Goal: Transaction & Acquisition: Purchase product/service

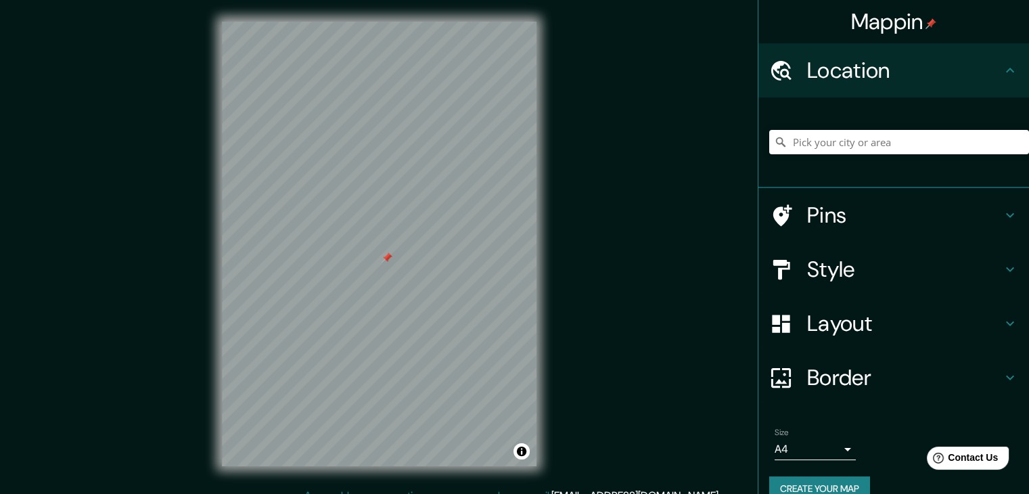
click at [829, 443] on body "Mappin Location Pins Style Layout Border Choose a border. Hint : you can make l…" at bounding box center [514, 247] width 1029 height 494
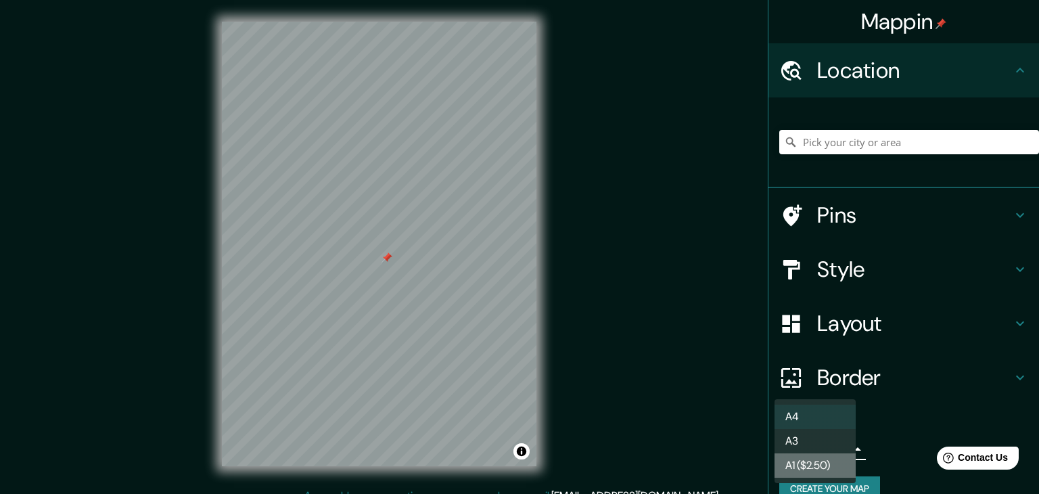
click at [815, 466] on li "A1 ($2.50)" at bounding box center [814, 465] width 81 height 24
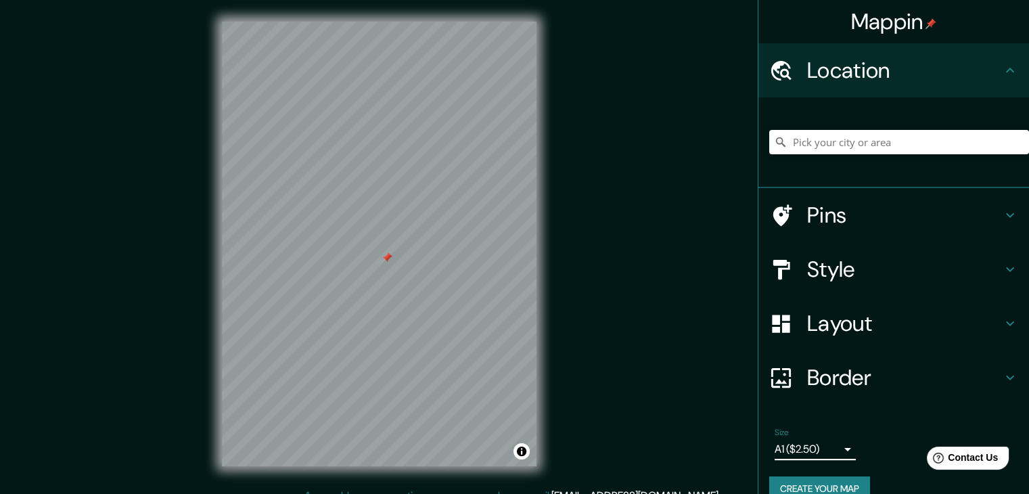
click at [812, 447] on body "Mappin Location Pins Style Layout Border Choose a border. Hint : you can make l…" at bounding box center [514, 247] width 1029 height 494
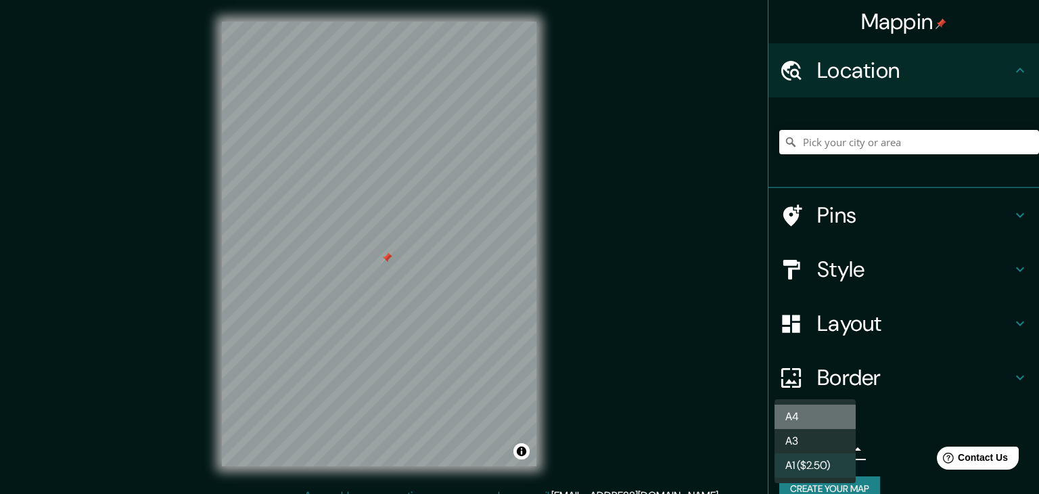
click at [827, 406] on li "A4" at bounding box center [814, 416] width 81 height 24
click at [824, 448] on body "Mappin Location Pins Style Layout Border Choose a border. Hint : you can make l…" at bounding box center [519, 247] width 1039 height 494
click at [1017, 69] on div at bounding box center [519, 247] width 1039 height 494
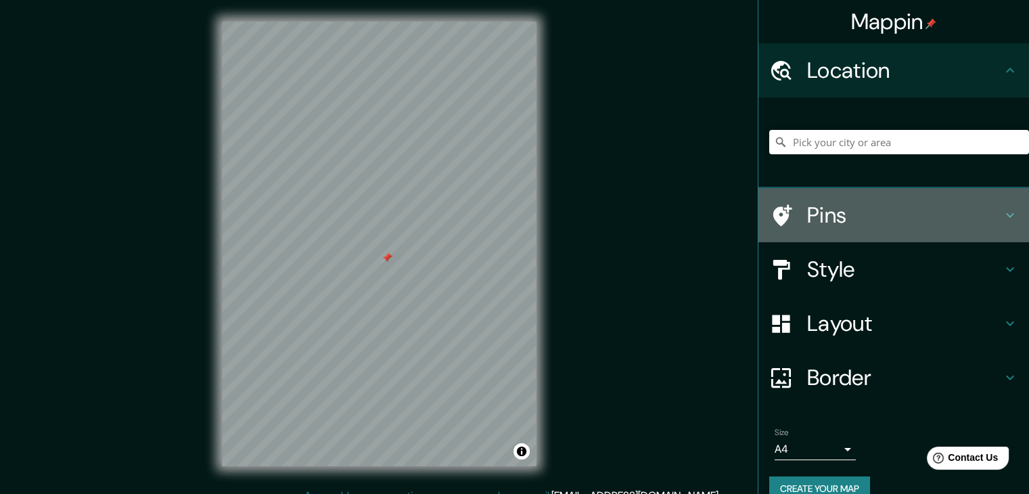
click at [958, 233] on div "Pins" at bounding box center [893, 215] width 271 height 54
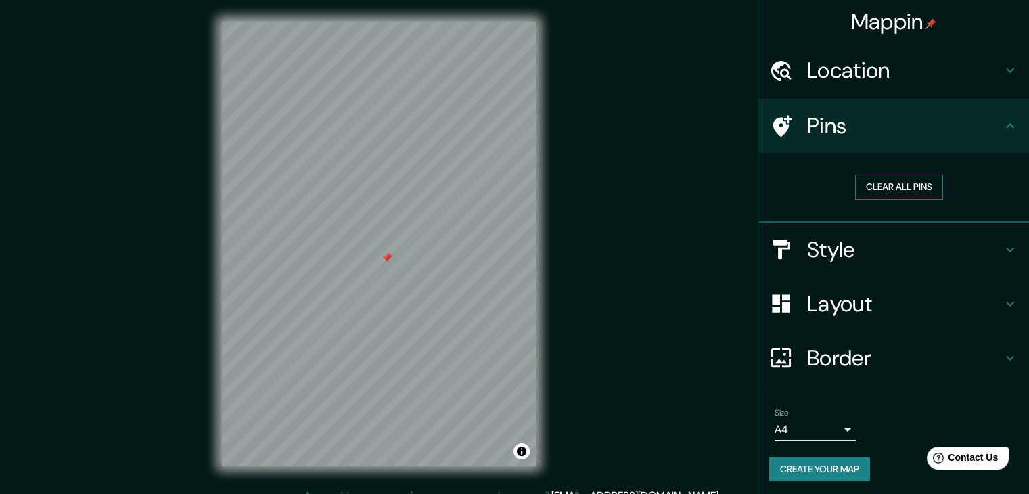
click at [874, 190] on button "Clear all pins" at bounding box center [899, 186] width 88 height 25
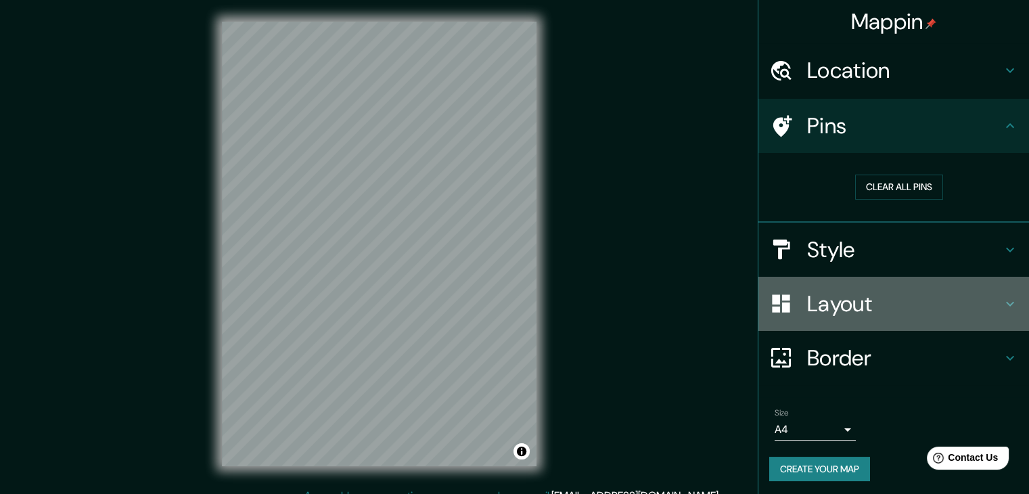
click at [855, 298] on h4 "Layout" at bounding box center [904, 303] width 195 height 27
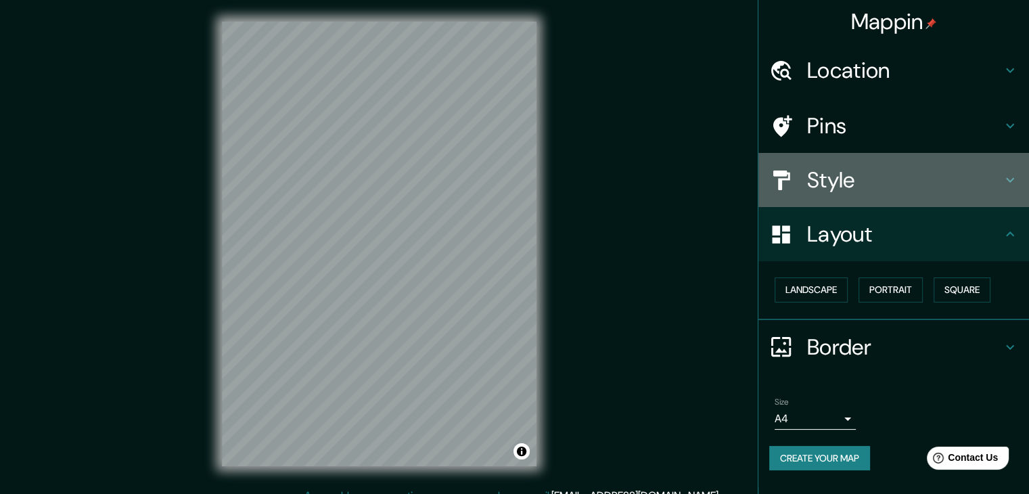
click at [881, 189] on h4 "Style" at bounding box center [904, 179] width 195 height 27
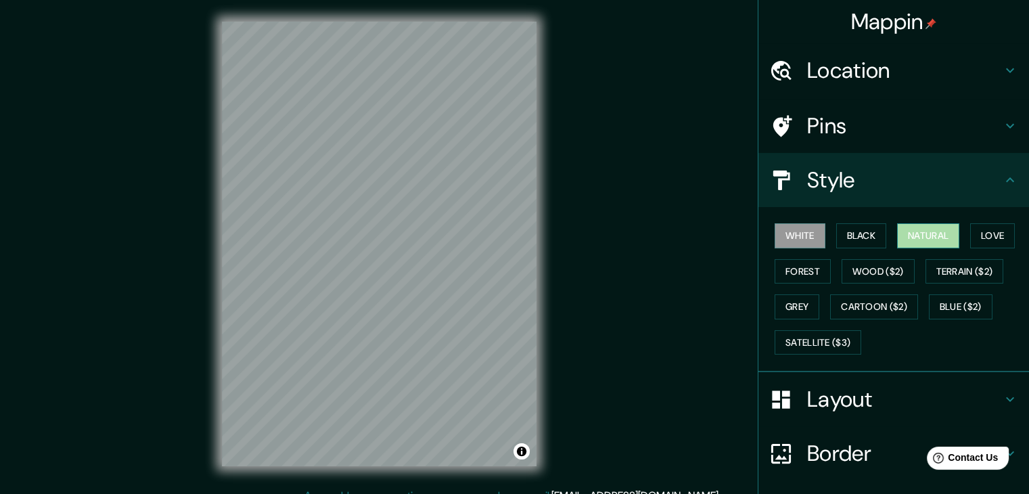
click at [928, 231] on button "Natural" at bounding box center [928, 235] width 62 height 25
click at [988, 132] on h4 "Pins" at bounding box center [904, 125] width 195 height 27
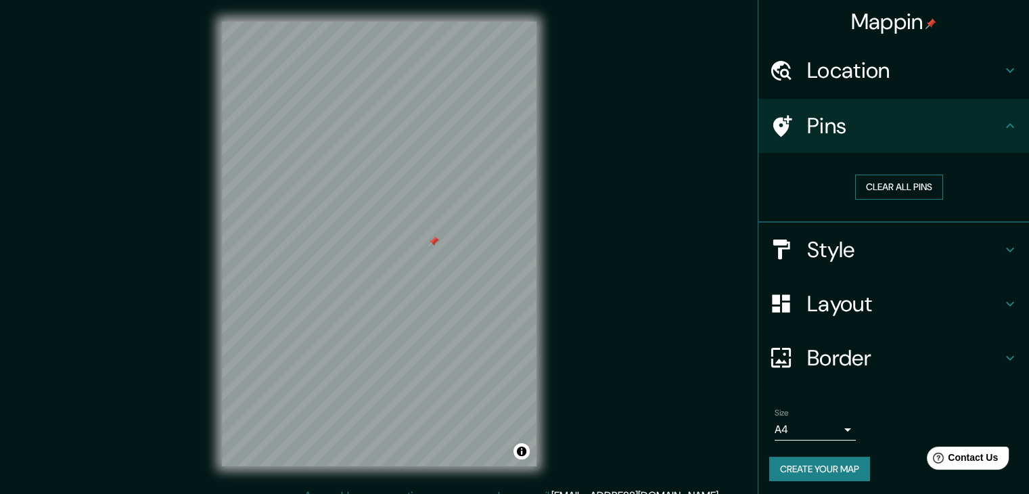
click at [895, 181] on button "Clear all pins" at bounding box center [899, 186] width 88 height 25
click at [839, 426] on body "Mappin Location Pins Clear all pins Style Layout Border Choose a border. Hint :…" at bounding box center [514, 247] width 1029 height 494
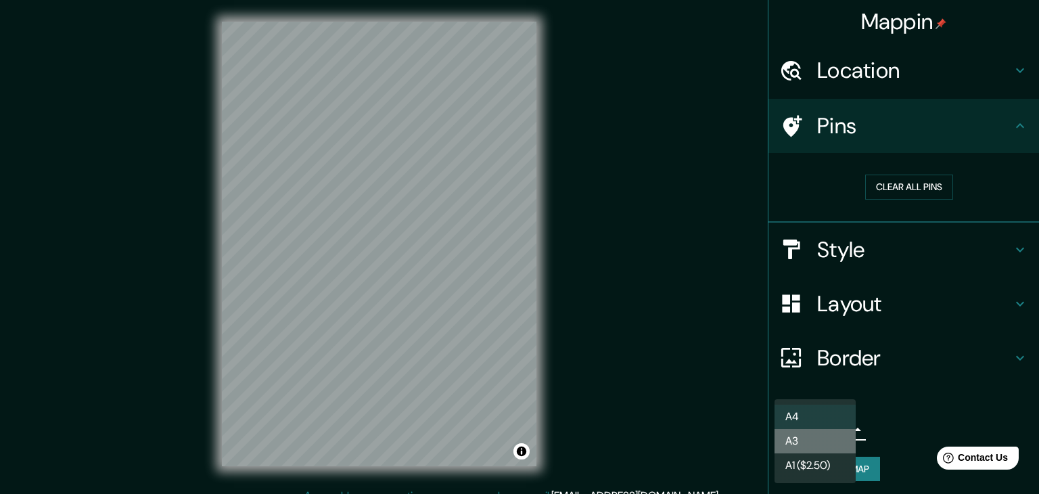
click at [805, 451] on li "A3" at bounding box center [814, 441] width 81 height 24
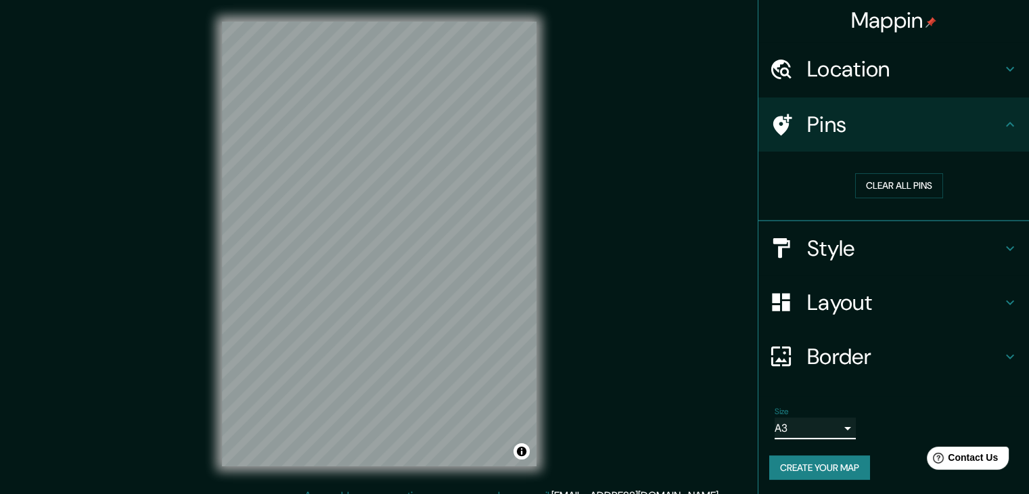
scroll to position [3, 0]
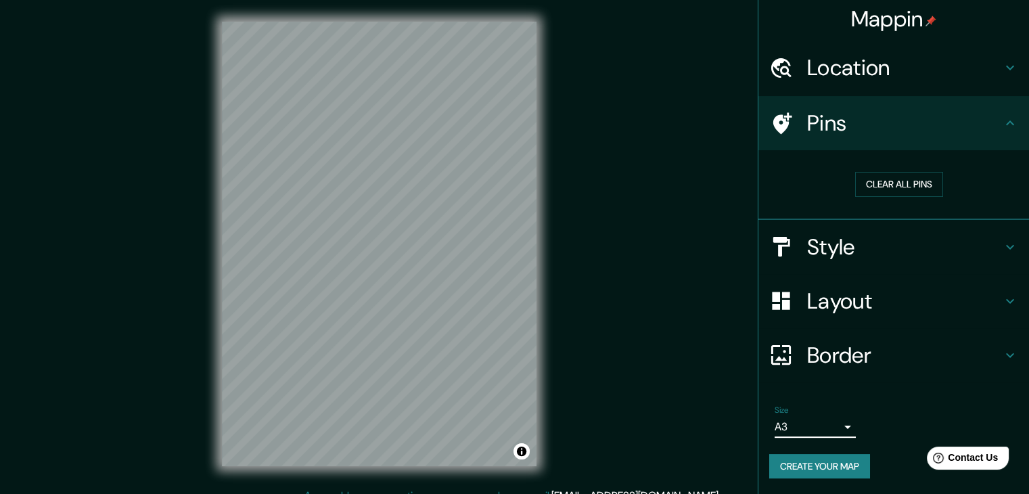
click at [829, 431] on body "Mappin Location Pins Clear all pins Style Layout Border Choose a border. Hint :…" at bounding box center [514, 247] width 1029 height 494
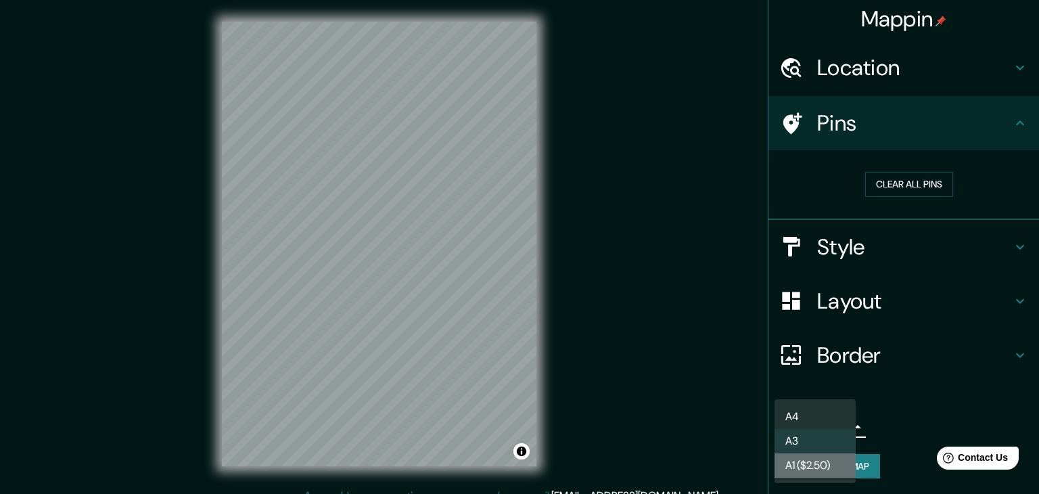
click at [817, 461] on li "A1 ($2.50)" at bounding box center [814, 465] width 81 height 24
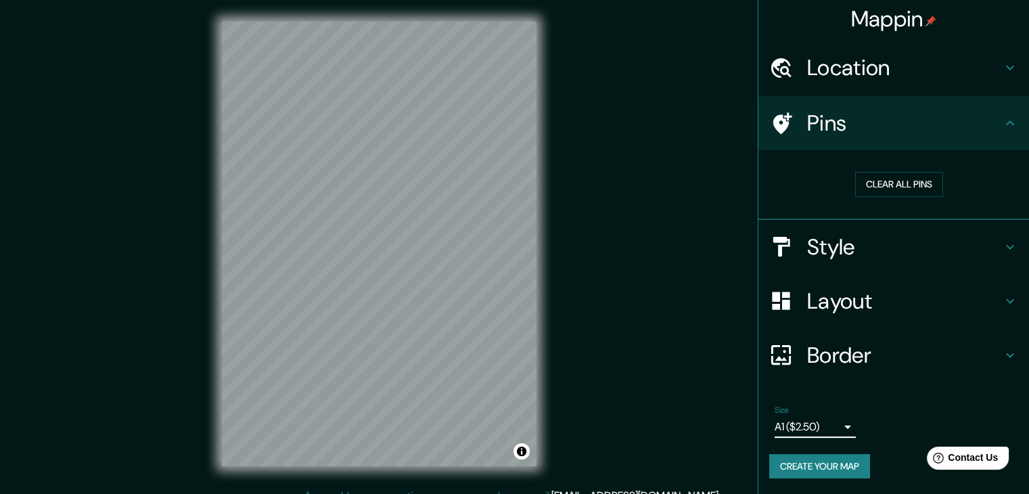
click at [822, 461] on button "Create your map" at bounding box center [819, 466] width 101 height 25
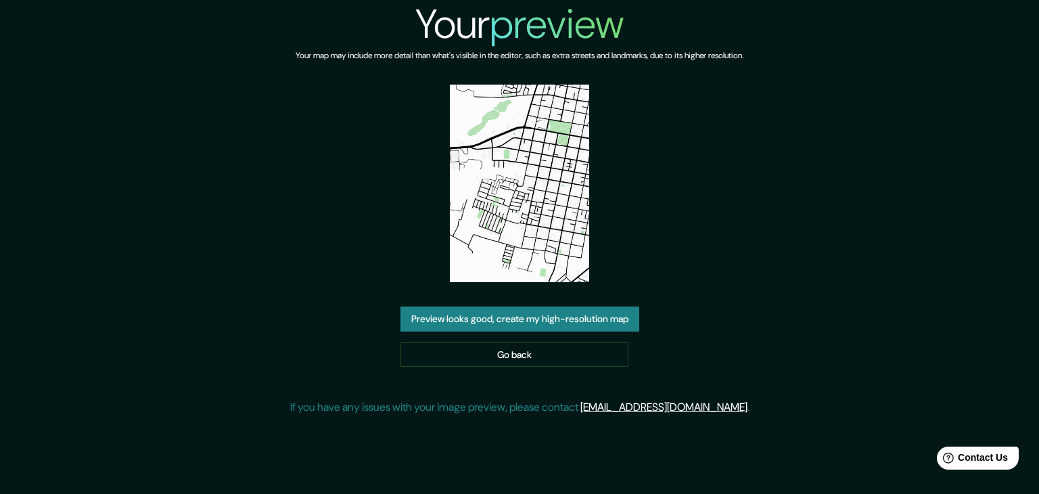
click at [523, 321] on button "Preview looks good, create my high-resolution map" at bounding box center [519, 318] width 239 height 25
click at [506, 218] on img at bounding box center [520, 183] width 140 height 197
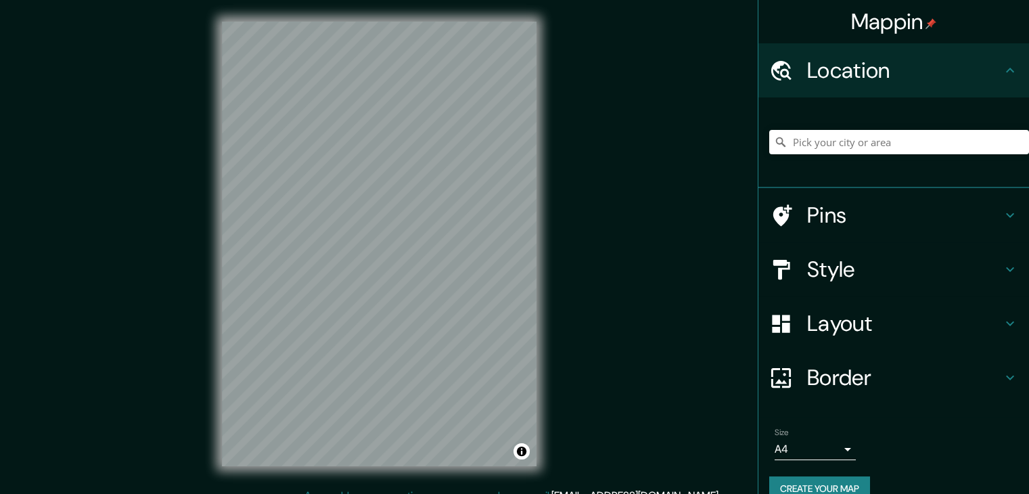
click at [784, 438] on body "Mappin Location Pins Style Layout Border Choose a border. Hint : you can make l…" at bounding box center [514, 247] width 1029 height 494
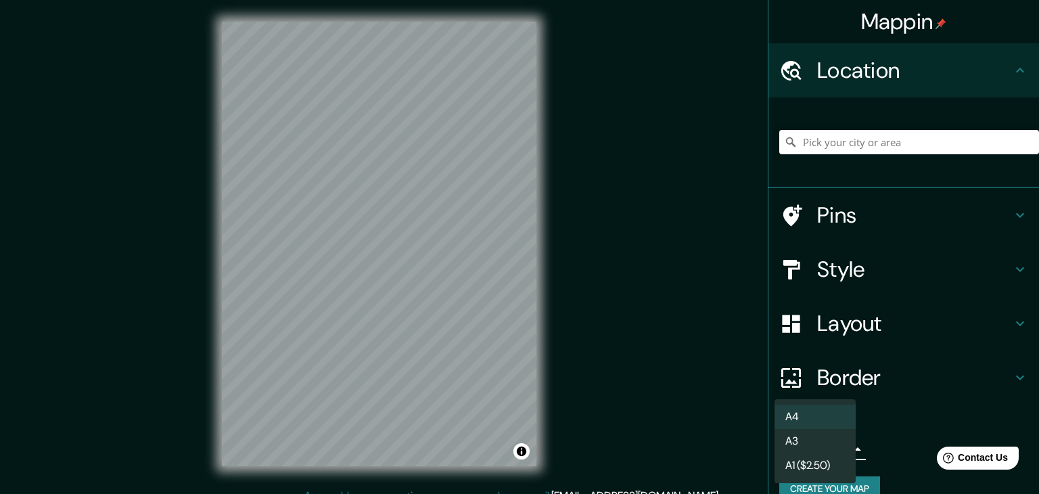
click at [806, 462] on li "A1 ($2.50)" at bounding box center [814, 465] width 81 height 24
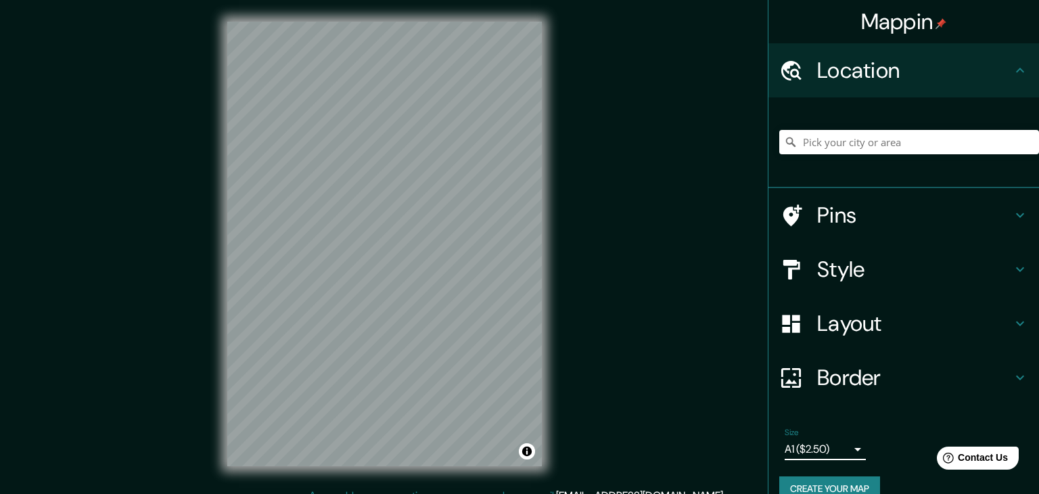
click at [803, 454] on body "Mappin Location Pins Style Layout Border Choose a border. Hint : you can make l…" at bounding box center [519, 247] width 1039 height 494
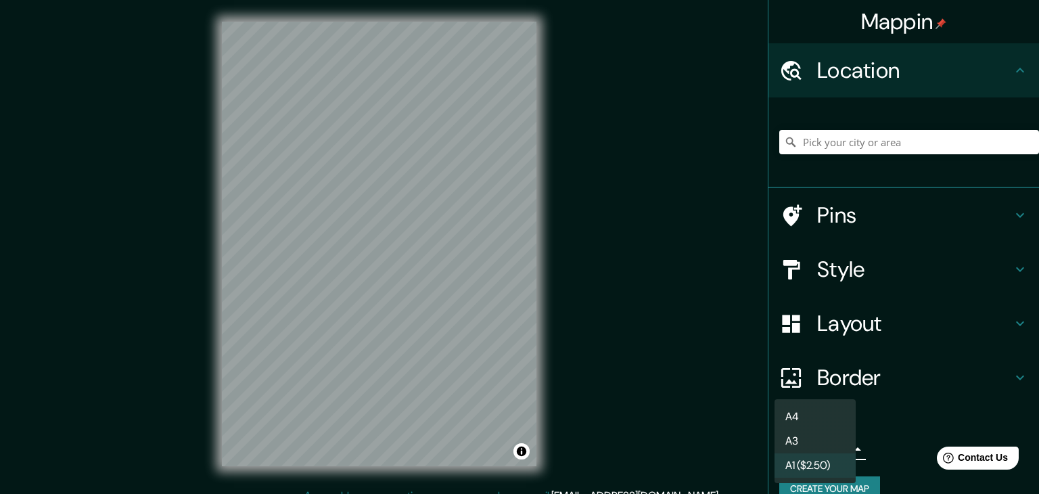
click at [799, 415] on li "A4" at bounding box center [814, 416] width 81 height 24
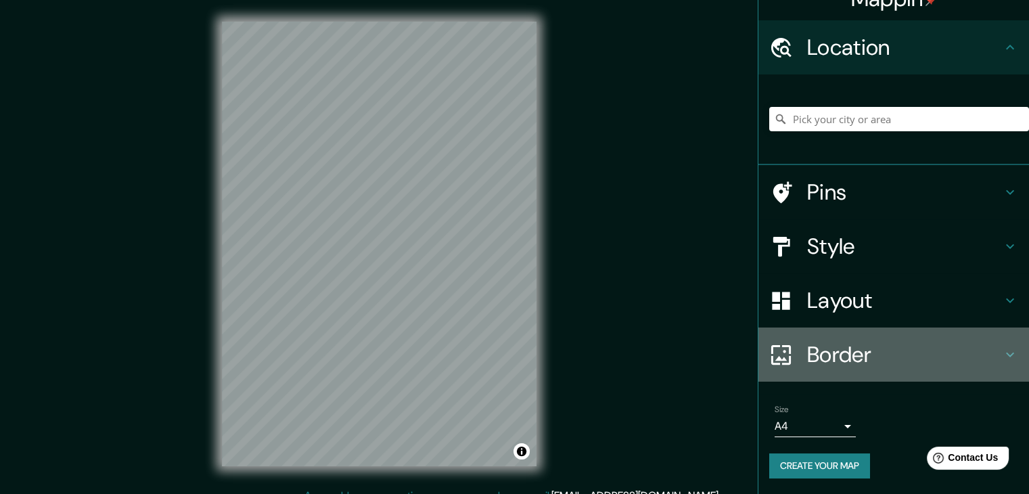
click at [849, 363] on h4 "Border" at bounding box center [904, 354] width 195 height 27
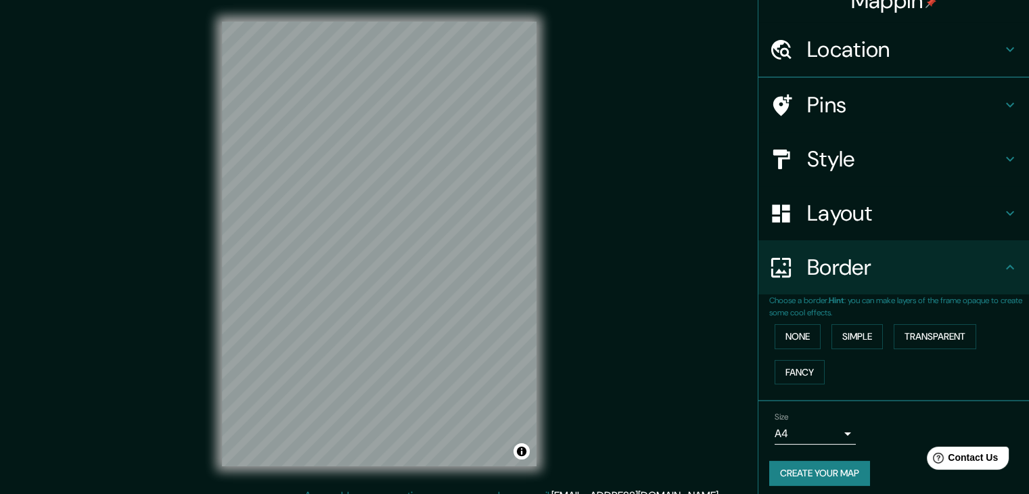
scroll to position [23, 0]
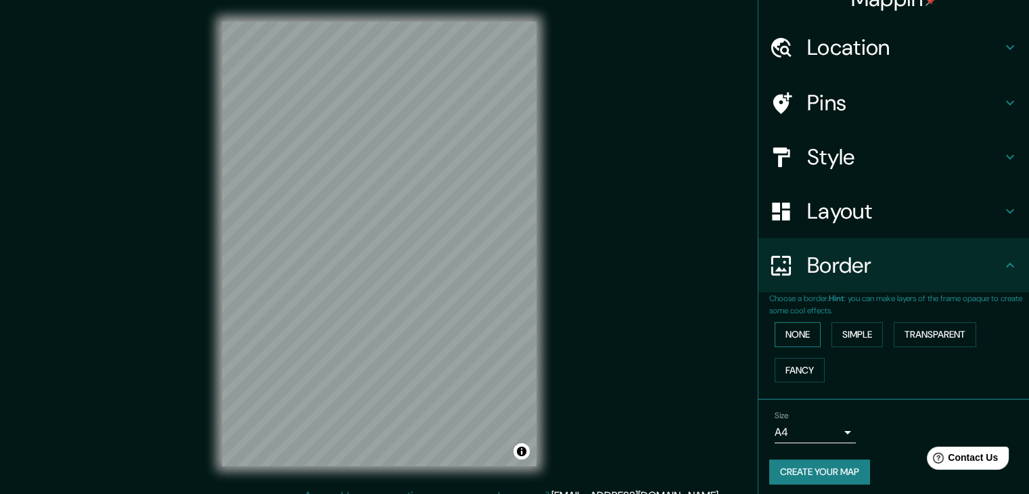
click at [798, 331] on button "None" at bounding box center [797, 334] width 46 height 25
click at [831, 330] on button "Simple" at bounding box center [856, 334] width 51 height 25
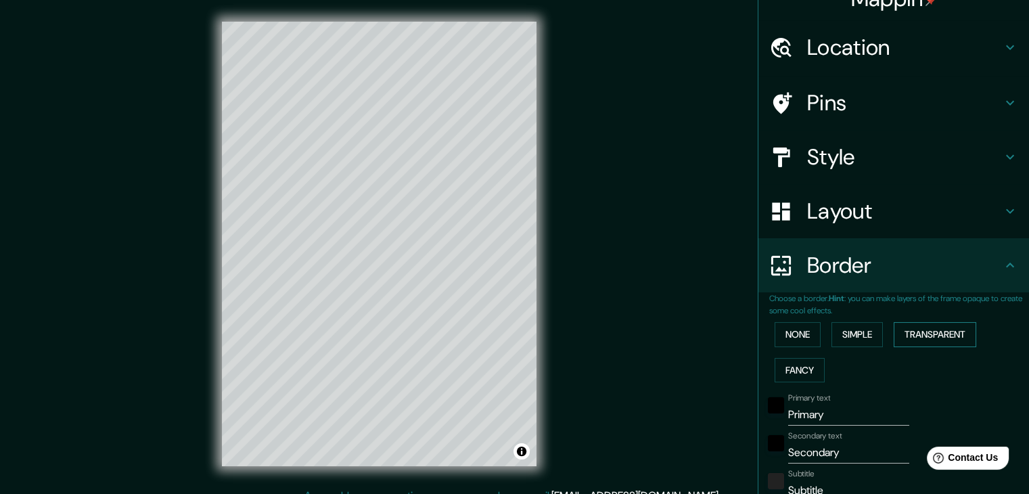
click at [918, 334] on button "Transparent" at bounding box center [934, 334] width 83 height 25
click at [802, 369] on button "Fancy" at bounding box center [799, 370] width 50 height 25
click at [793, 333] on button "None" at bounding box center [797, 334] width 46 height 25
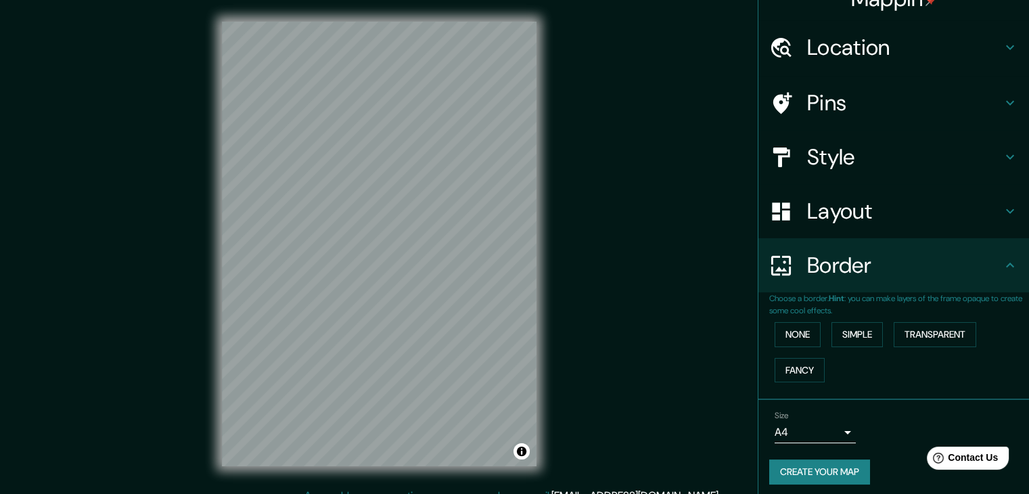
click at [825, 212] on h4 "Layout" at bounding box center [904, 210] width 195 height 27
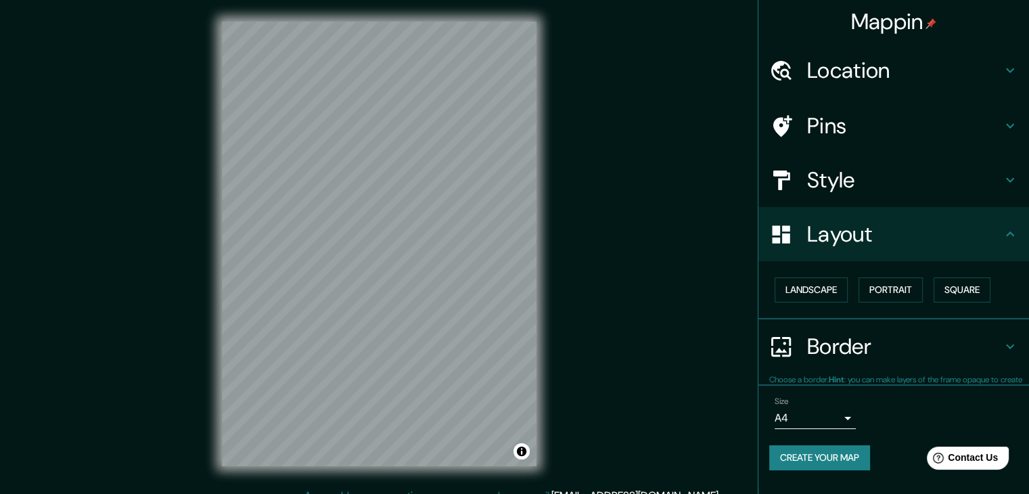
scroll to position [0, 0]
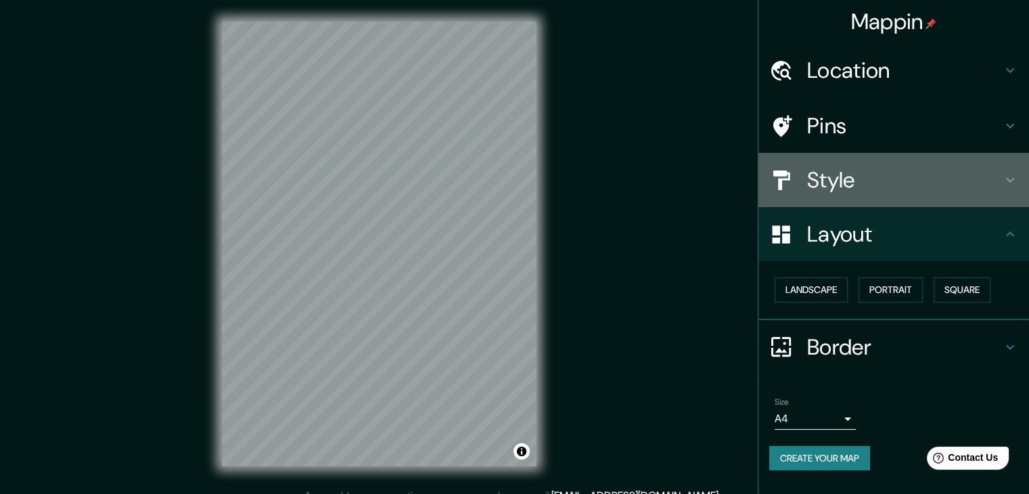
click at [843, 158] on div "Style" at bounding box center [893, 180] width 271 height 54
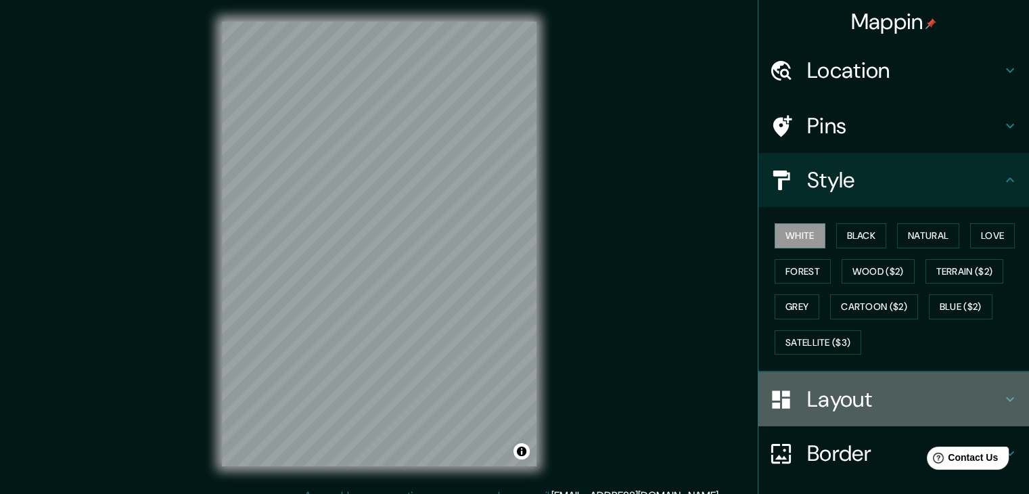
click at [876, 375] on div "Layout" at bounding box center [893, 399] width 271 height 54
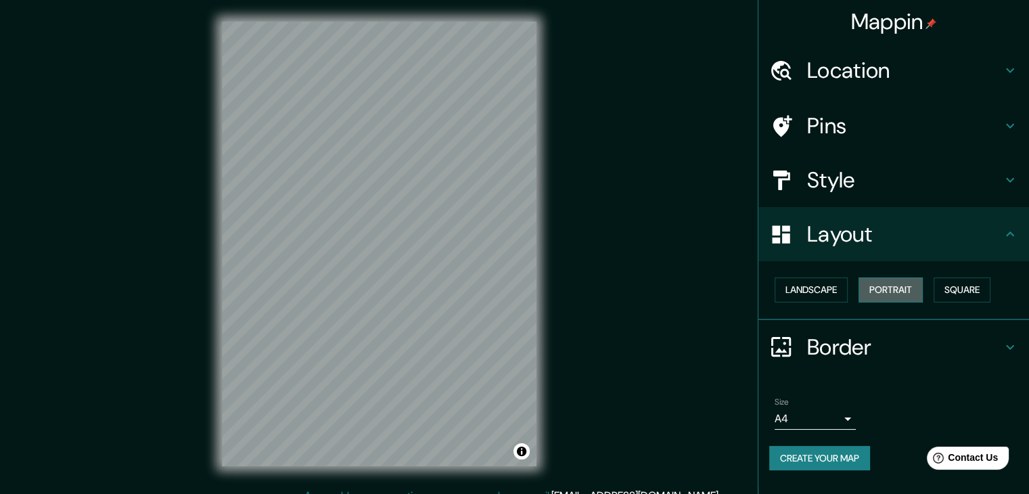
click at [885, 283] on button "Portrait" at bounding box center [890, 289] width 64 height 25
click at [827, 285] on button "Landscape" at bounding box center [810, 289] width 73 height 25
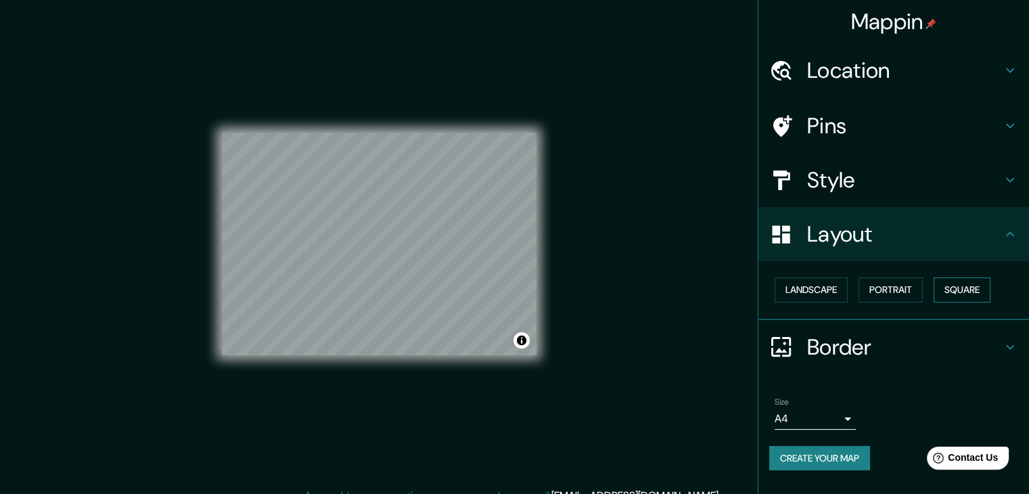
click at [981, 293] on button "Square" at bounding box center [961, 289] width 57 height 25
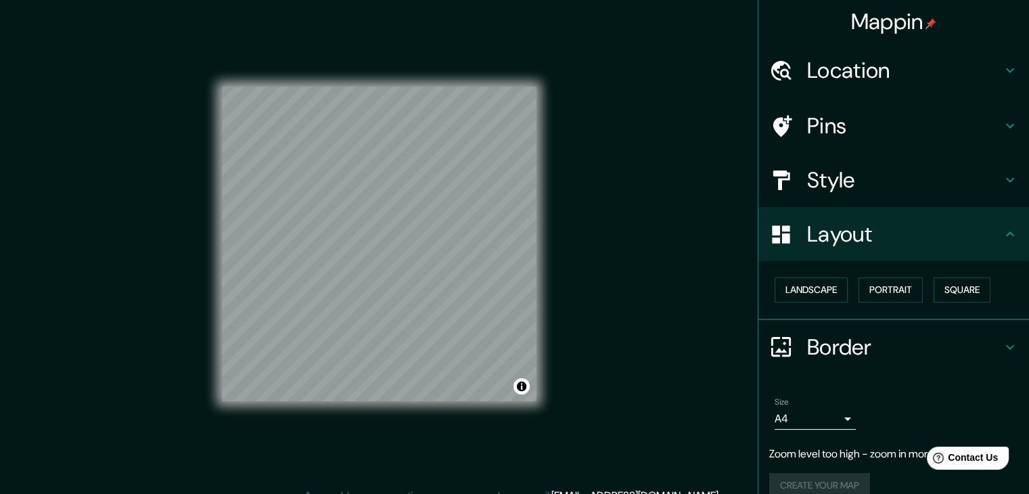
click at [835, 420] on body "Mappin Location Pins Style Layout Landscape Portrait Square Border Choose a bor…" at bounding box center [514, 247] width 1029 height 494
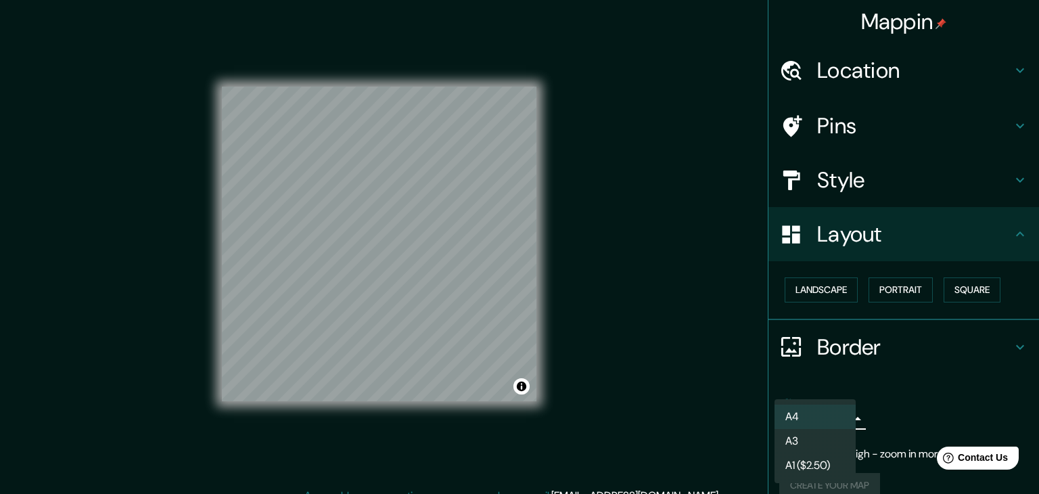
click at [806, 463] on li "A1 ($2.50)" at bounding box center [814, 465] width 81 height 24
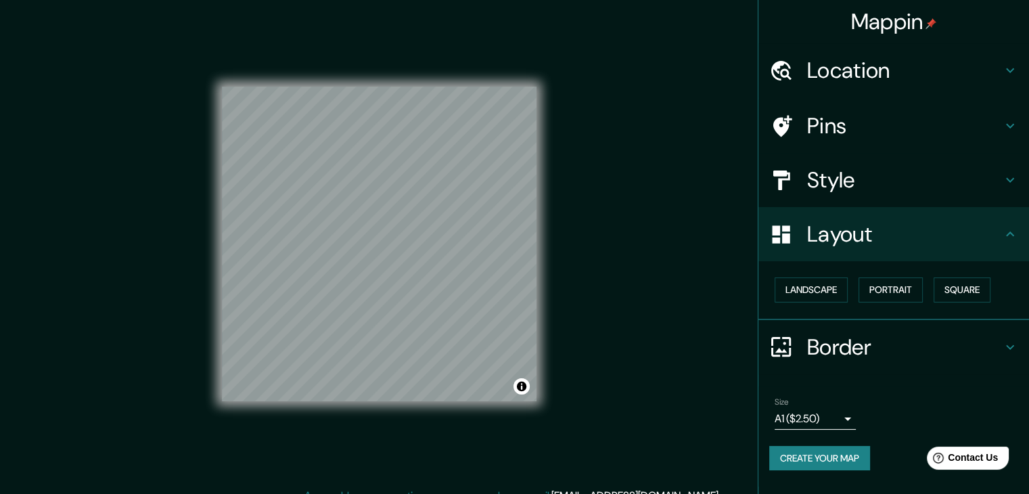
click at [974, 179] on h4 "Style" at bounding box center [904, 179] width 195 height 27
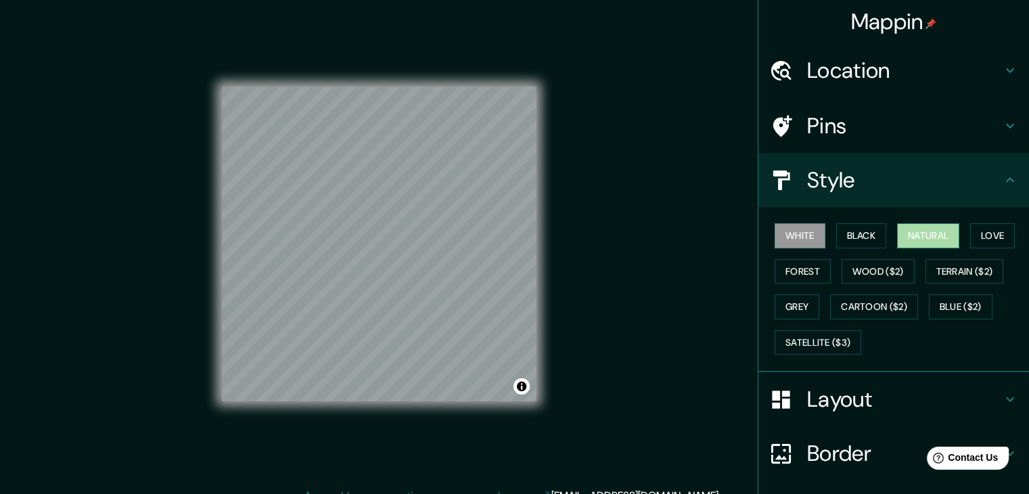
click at [915, 236] on button "Natural" at bounding box center [928, 235] width 62 height 25
click at [983, 62] on h4 "Location" at bounding box center [904, 70] width 195 height 27
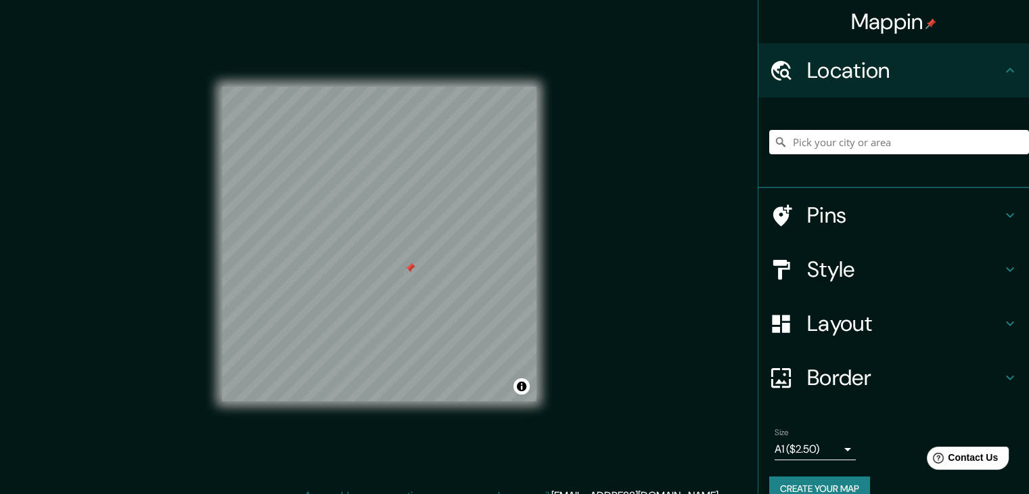
click at [849, 210] on h4 "Pins" at bounding box center [904, 215] width 195 height 27
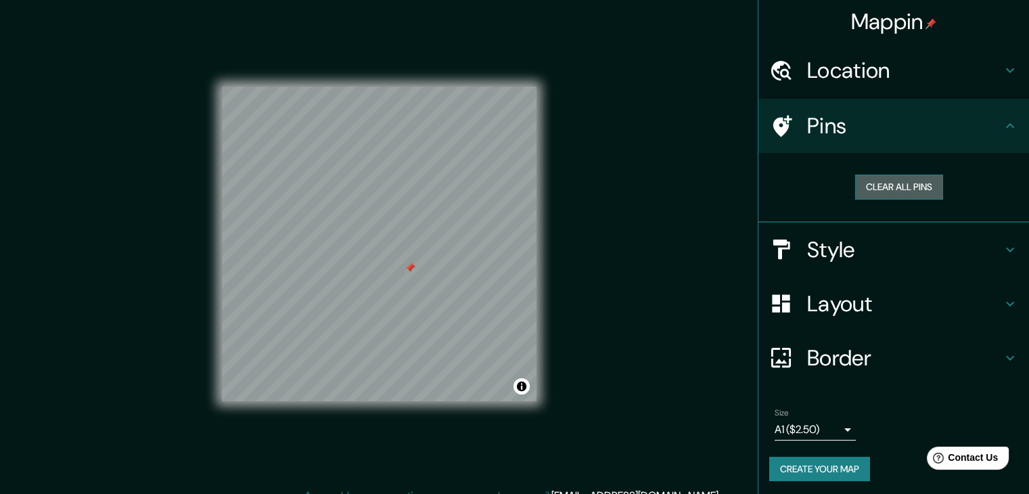
click at [877, 188] on button "Clear all pins" at bounding box center [899, 186] width 88 height 25
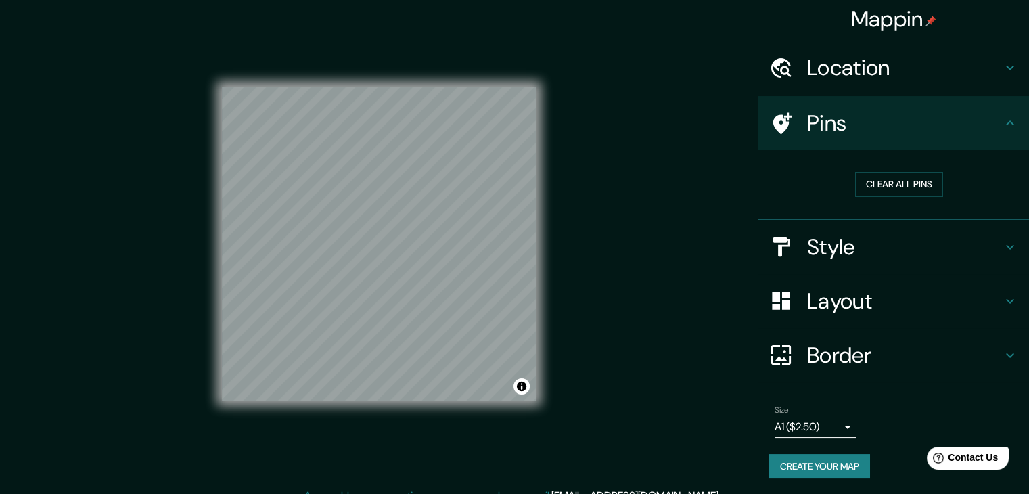
click at [874, 349] on h4 "Border" at bounding box center [904, 355] width 195 height 27
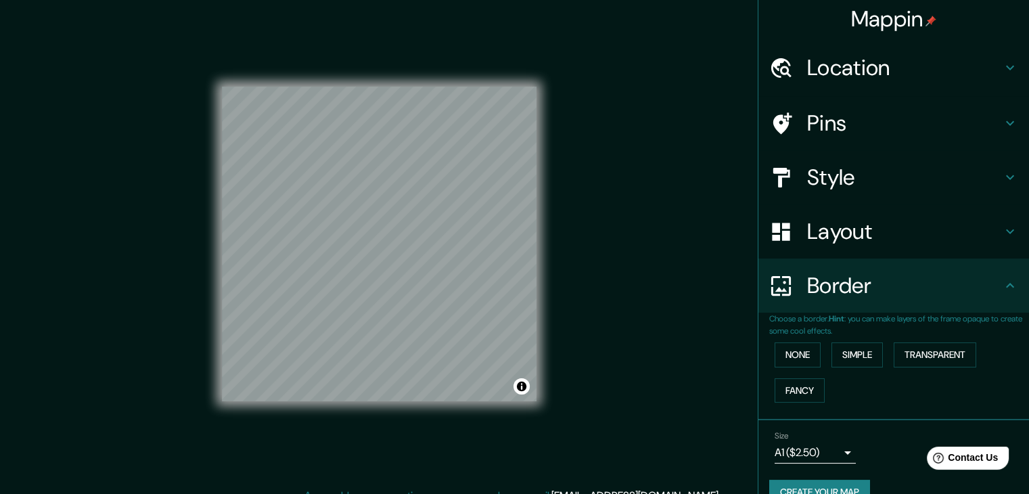
click at [828, 223] on h4 "Layout" at bounding box center [904, 231] width 195 height 27
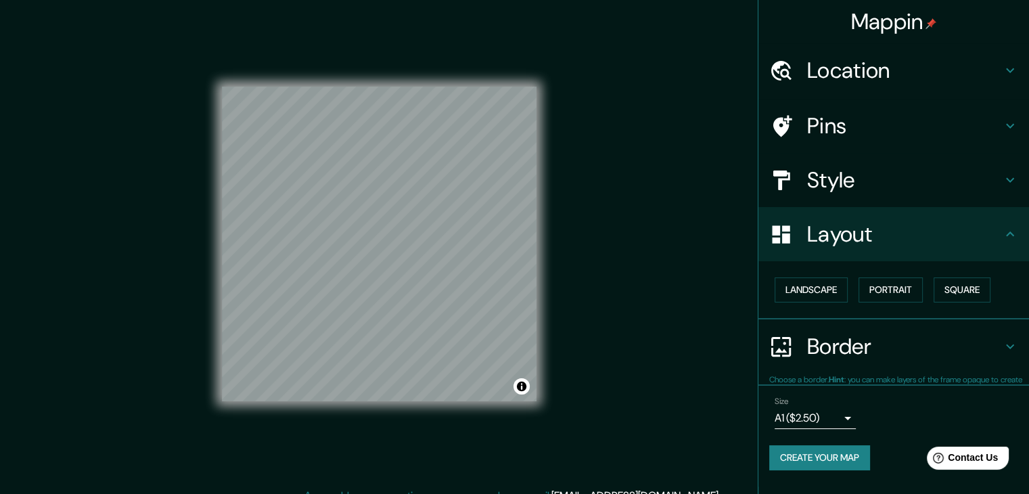
scroll to position [0, 0]
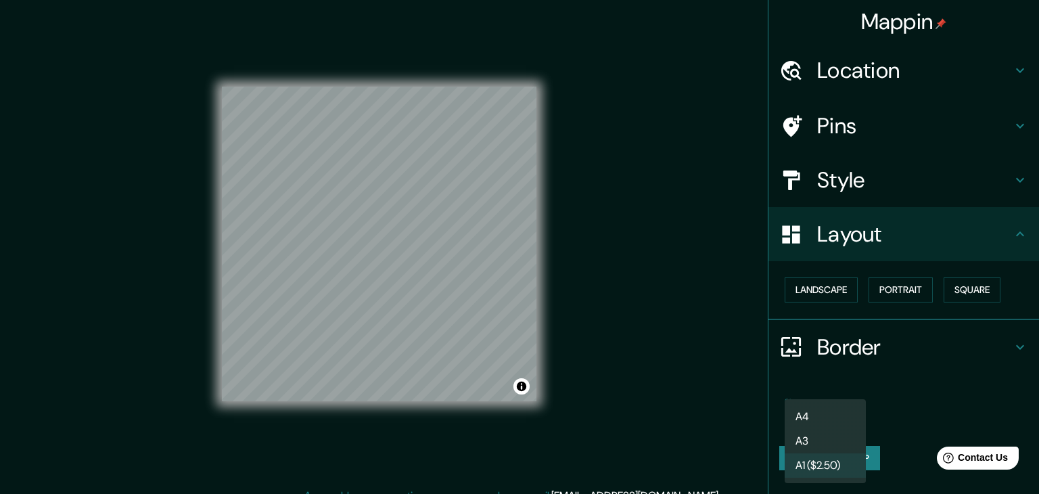
click at [839, 416] on body "Mappin Location Pins Style Layout Landscape Portrait Square Border Choose a bor…" at bounding box center [519, 247] width 1039 height 494
click at [914, 293] on div at bounding box center [519, 247] width 1039 height 494
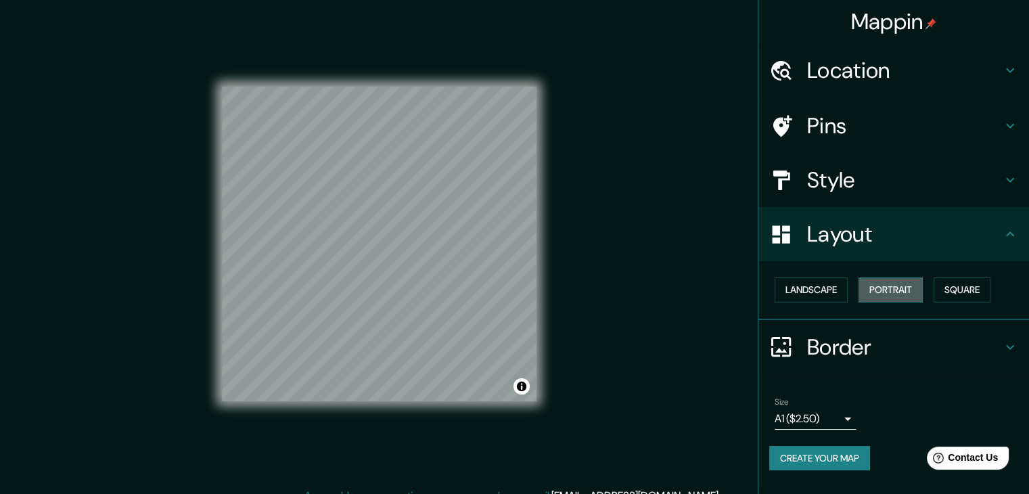
click at [899, 285] on button "Portrait" at bounding box center [890, 289] width 64 height 25
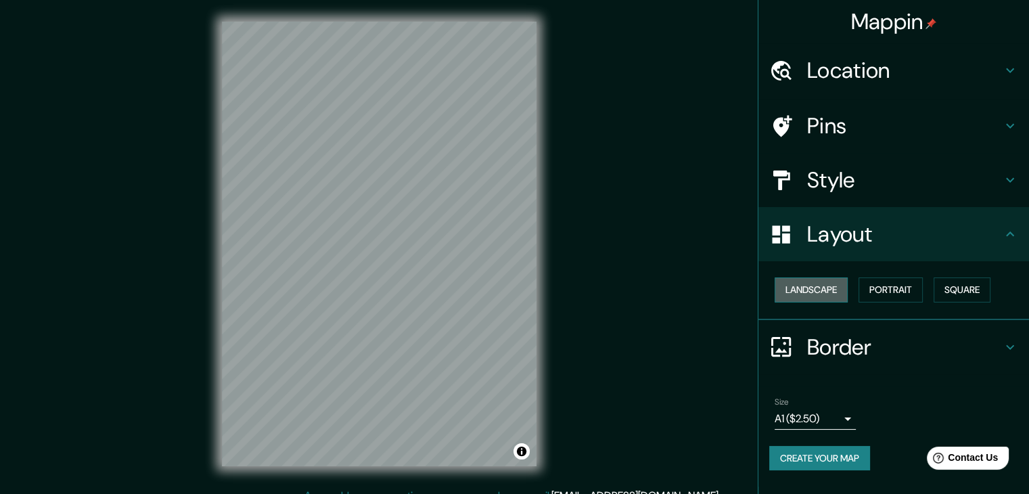
click at [831, 287] on button "Landscape" at bounding box center [810, 289] width 73 height 25
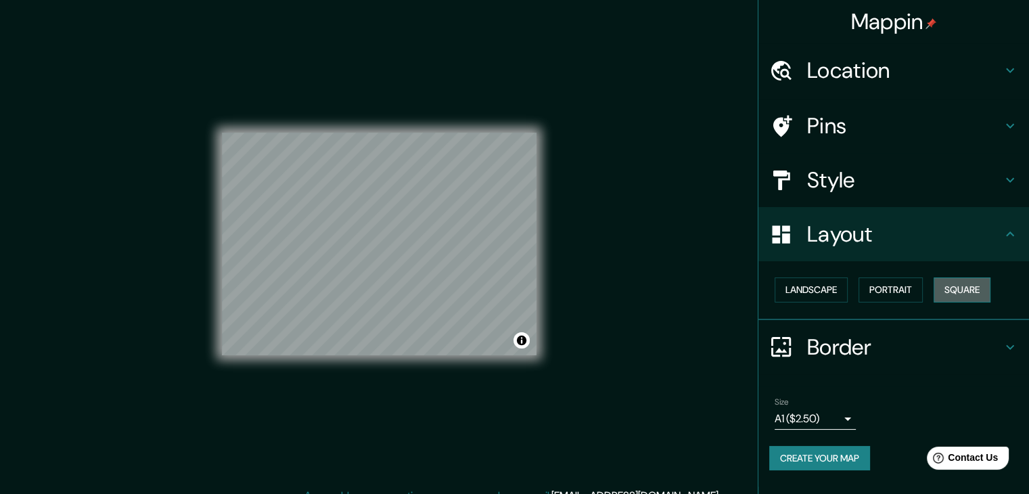
click at [958, 288] on button "Square" at bounding box center [961, 289] width 57 height 25
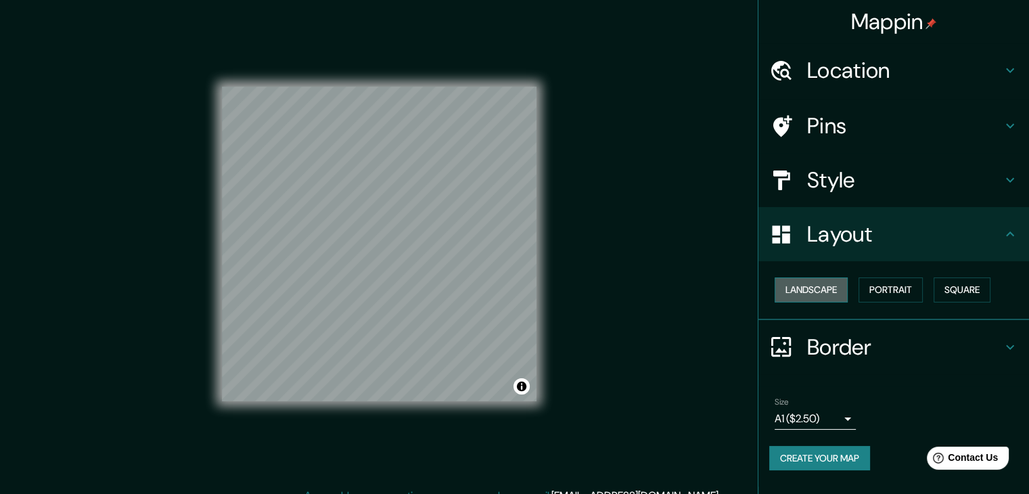
click at [847, 287] on button "Landscape" at bounding box center [810, 289] width 73 height 25
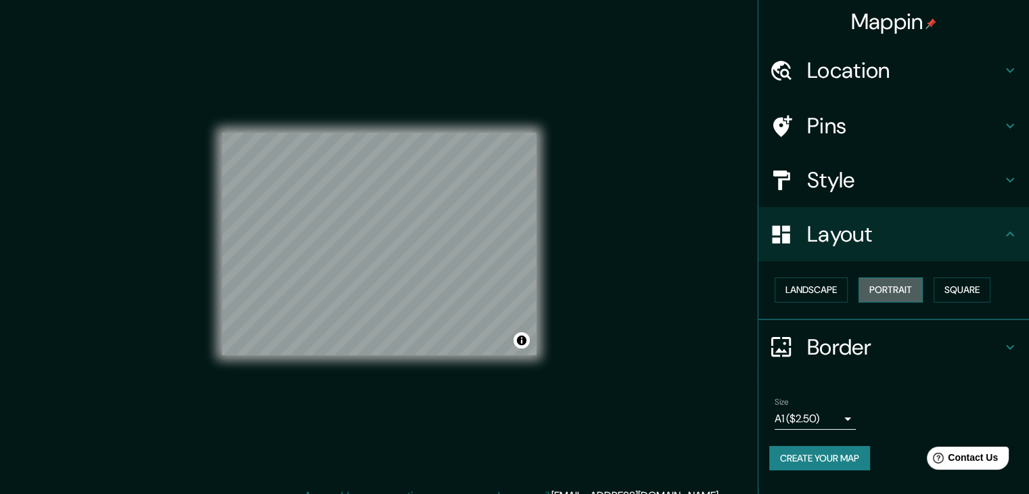
click at [880, 287] on button "Portrait" at bounding box center [890, 289] width 64 height 25
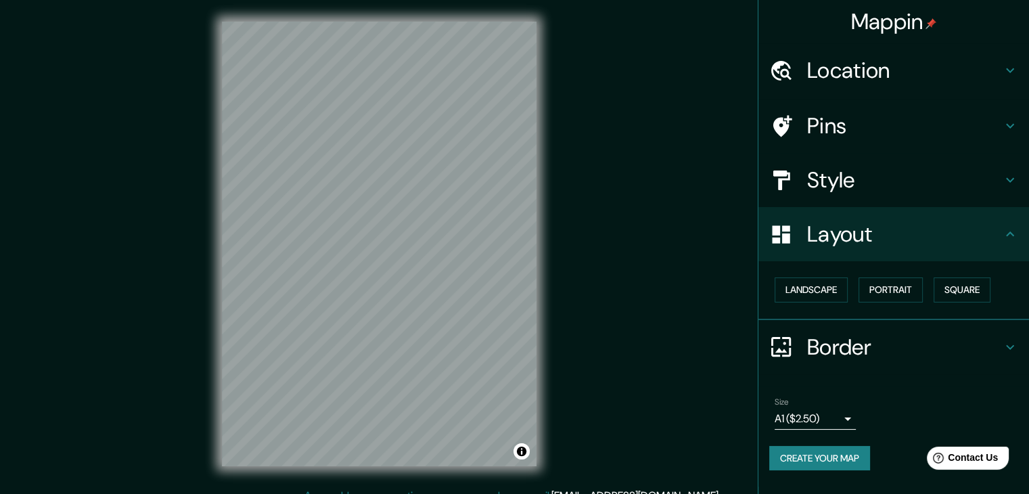
click at [536, 284] on div "© Mapbox © OpenStreetMap Improve this map" at bounding box center [379, 244] width 358 height 488
click at [885, 74] on h4 "Location" at bounding box center [904, 70] width 195 height 27
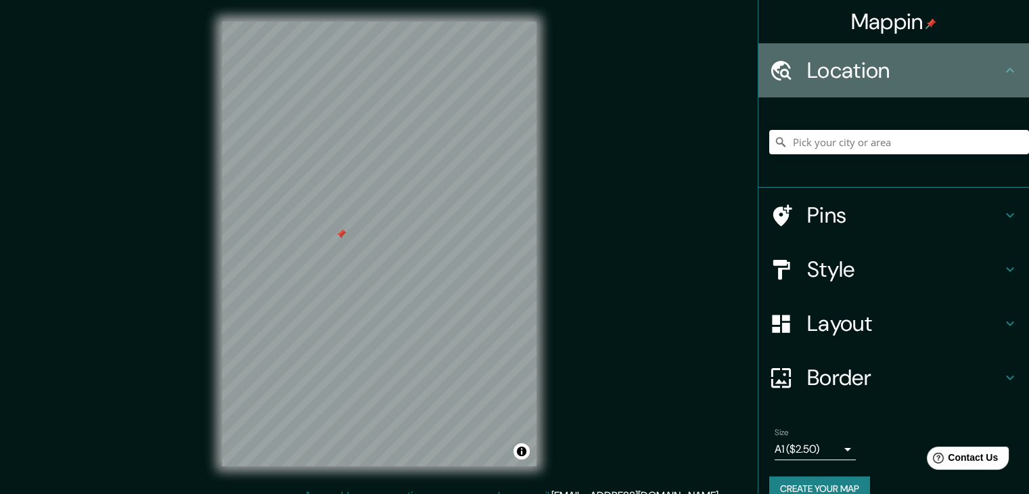
click at [869, 77] on h4 "Location" at bounding box center [904, 70] width 195 height 27
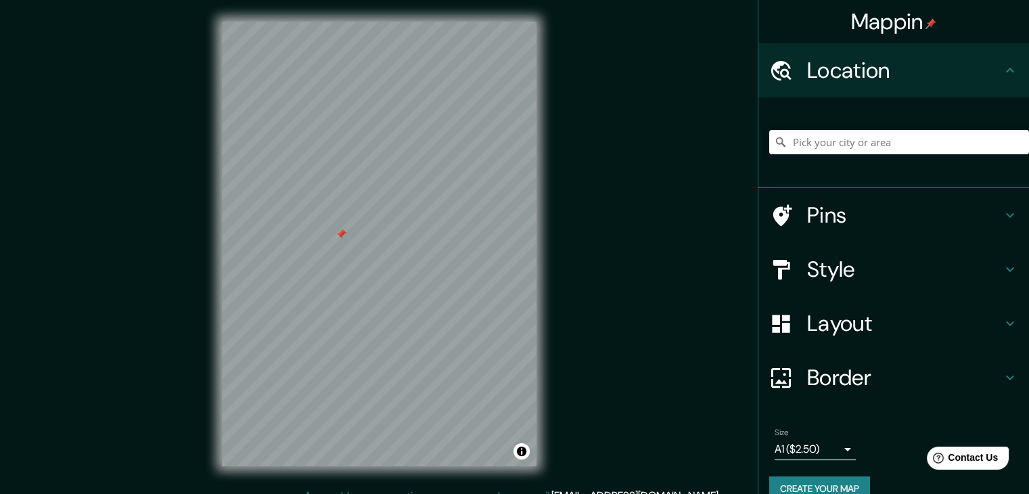
click at [875, 215] on h4 "Pins" at bounding box center [904, 215] width 195 height 27
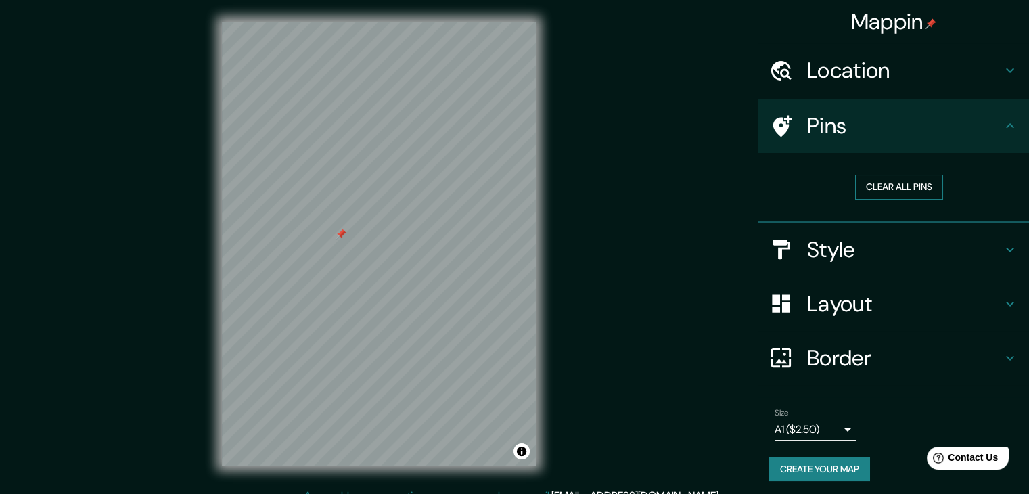
click at [876, 177] on button "Clear all pins" at bounding box center [899, 186] width 88 height 25
click at [874, 174] on button "Clear all pins" at bounding box center [899, 186] width 88 height 25
